Goal: Check status: Check status

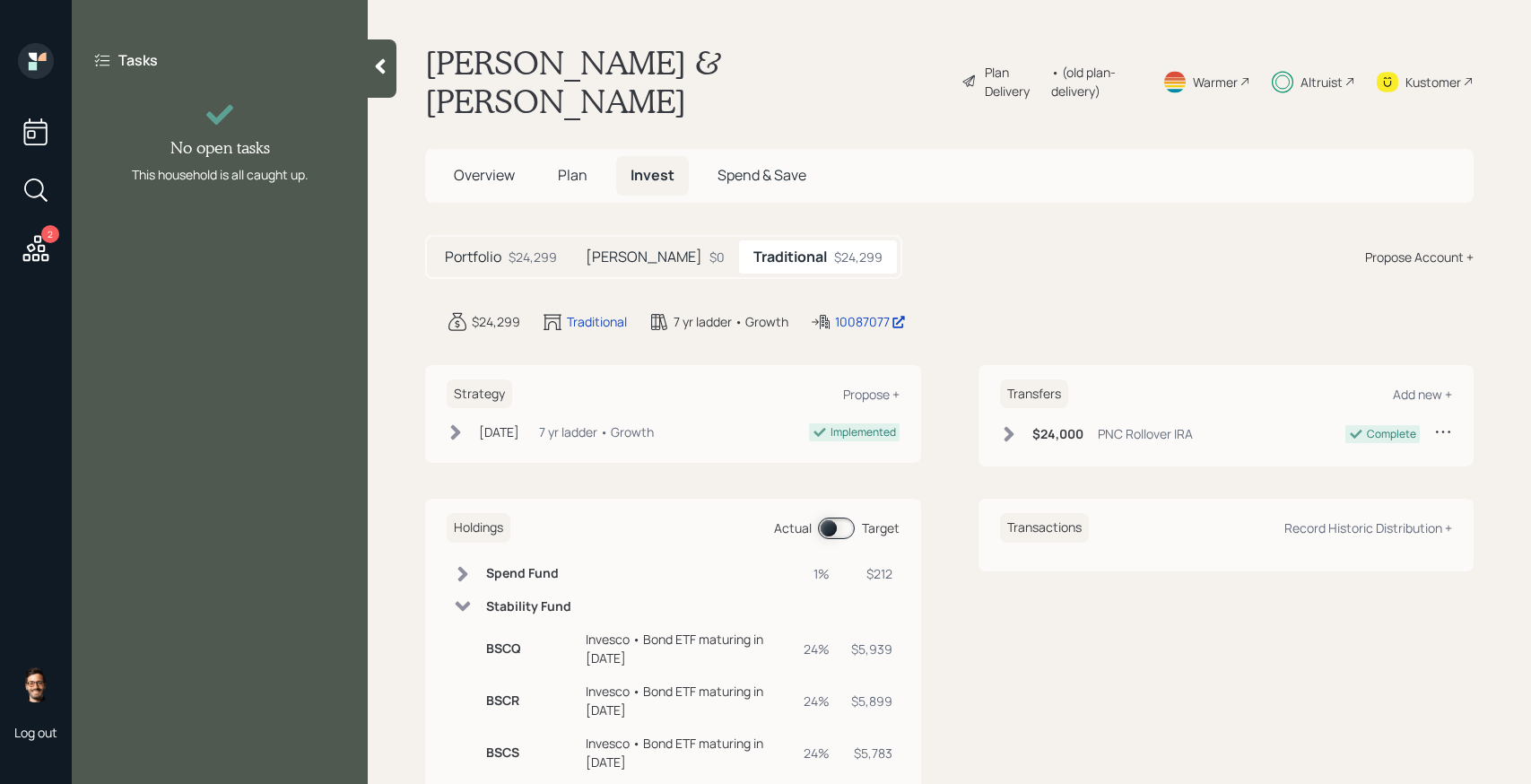
scroll to position [151, 0]
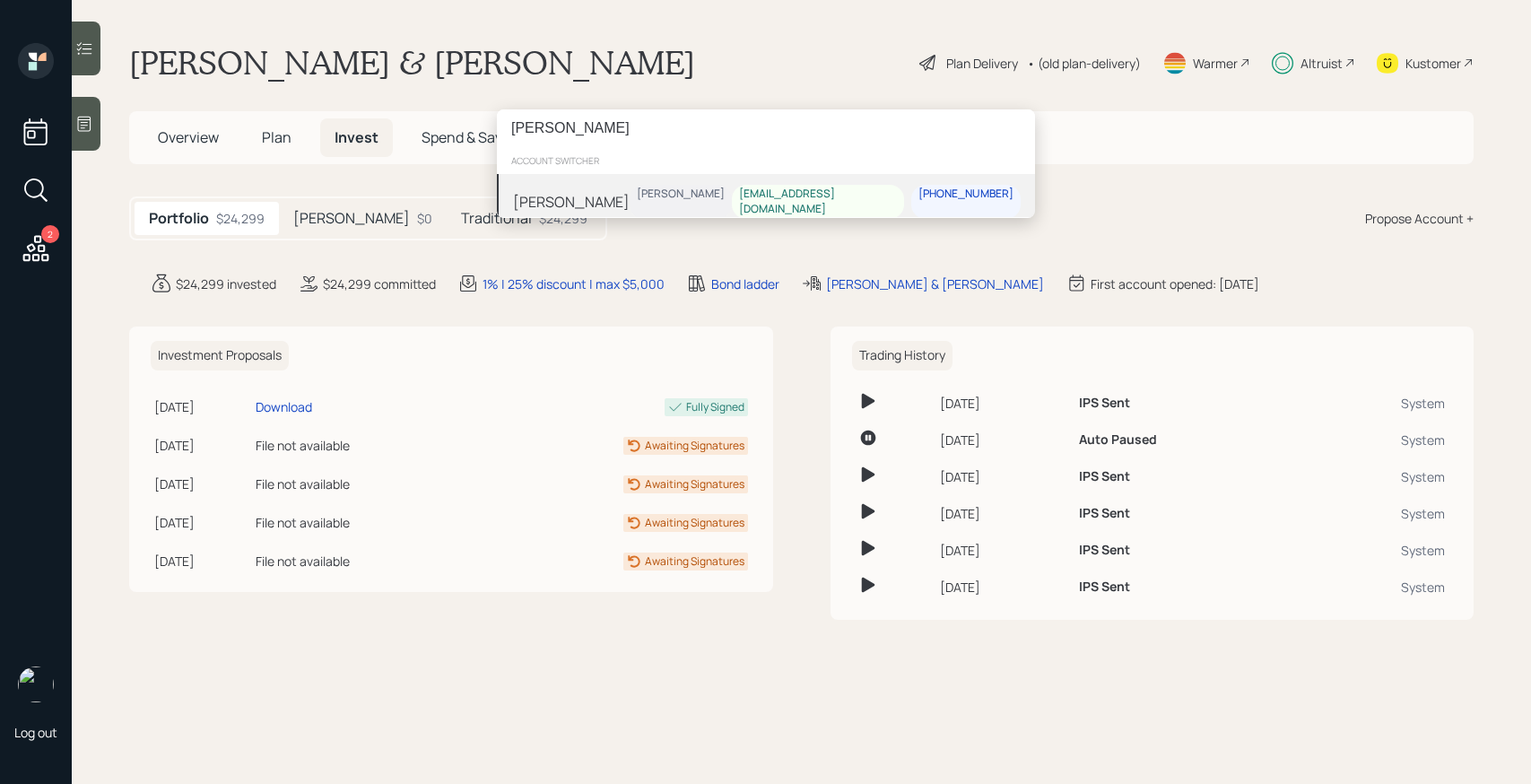
type input "[PERSON_NAME]"
click at [673, 195] on div "[PERSON_NAME] [PERSON_NAME] [EMAIL_ADDRESS][DOMAIN_NAME] [PHONE_NUMBER]" at bounding box center [766, 201] width 538 height 55
